Goal: Find specific page/section: Find specific page/section

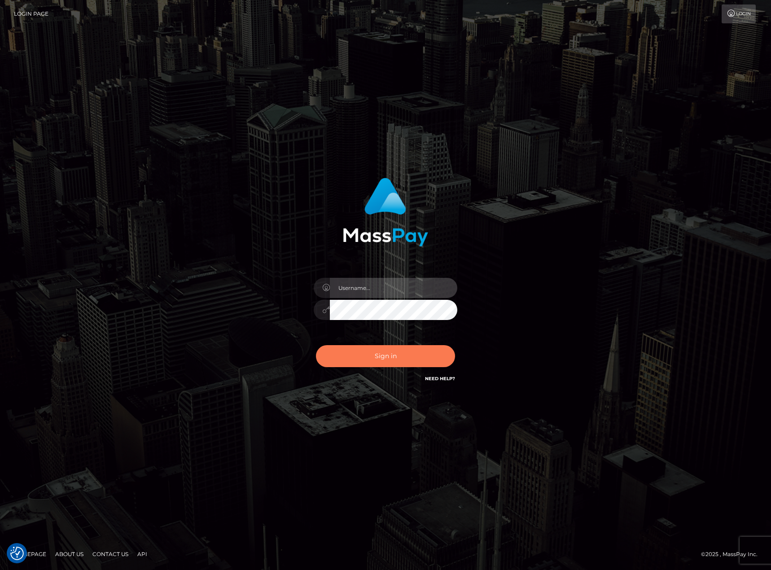
type input "chelsea.whop"
click at [378, 356] on button "Sign in" at bounding box center [385, 356] width 139 height 22
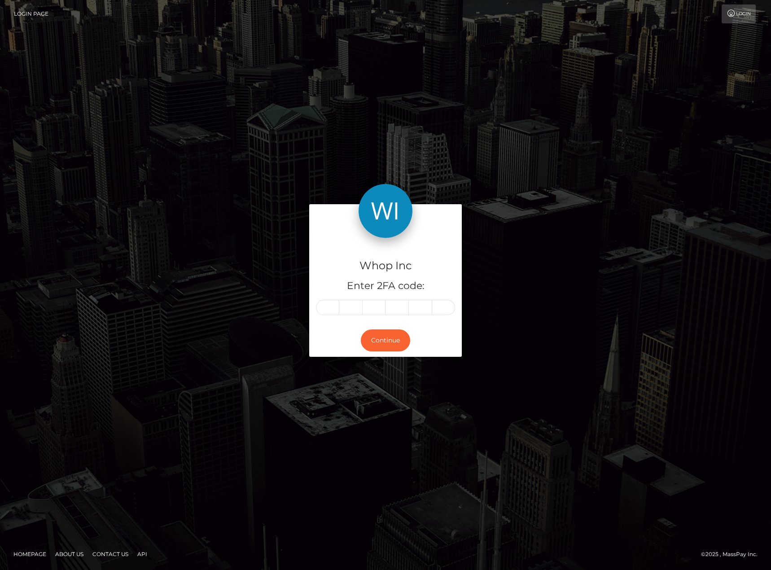
click at [324, 304] on input "text" at bounding box center [327, 307] width 23 height 15
type input "0"
type input "8"
type input "3"
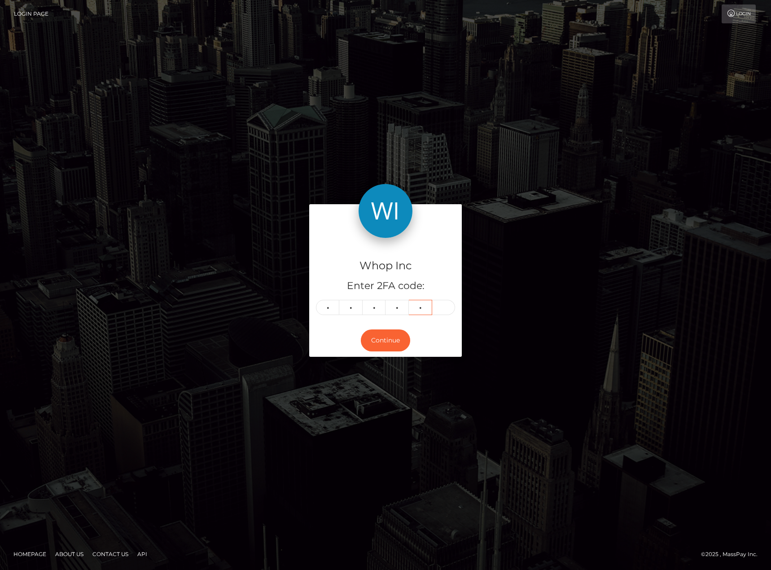
type input "8"
click at [393, 339] on button "Continue" at bounding box center [385, 341] width 49 height 22
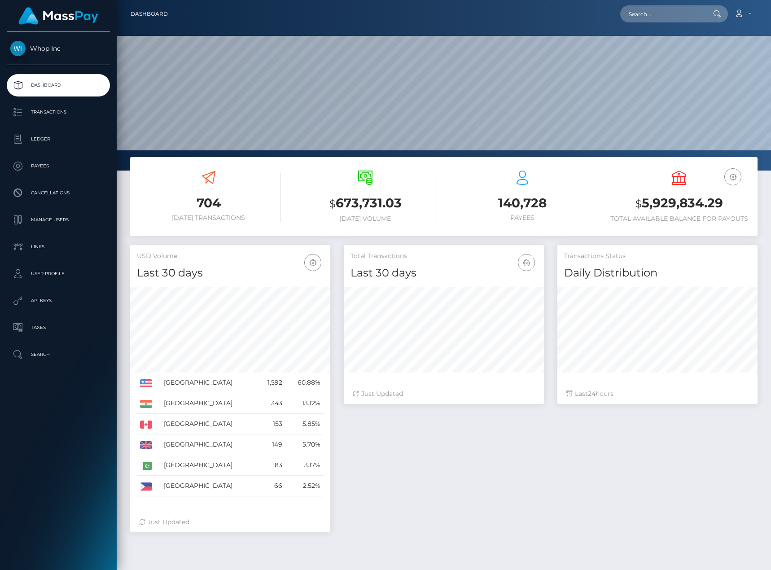
scroll to position [159, 200]
click at [62, 138] on p "Ledger" at bounding box center [58, 138] width 96 height 13
